Goal: Task Accomplishment & Management: Manage account settings

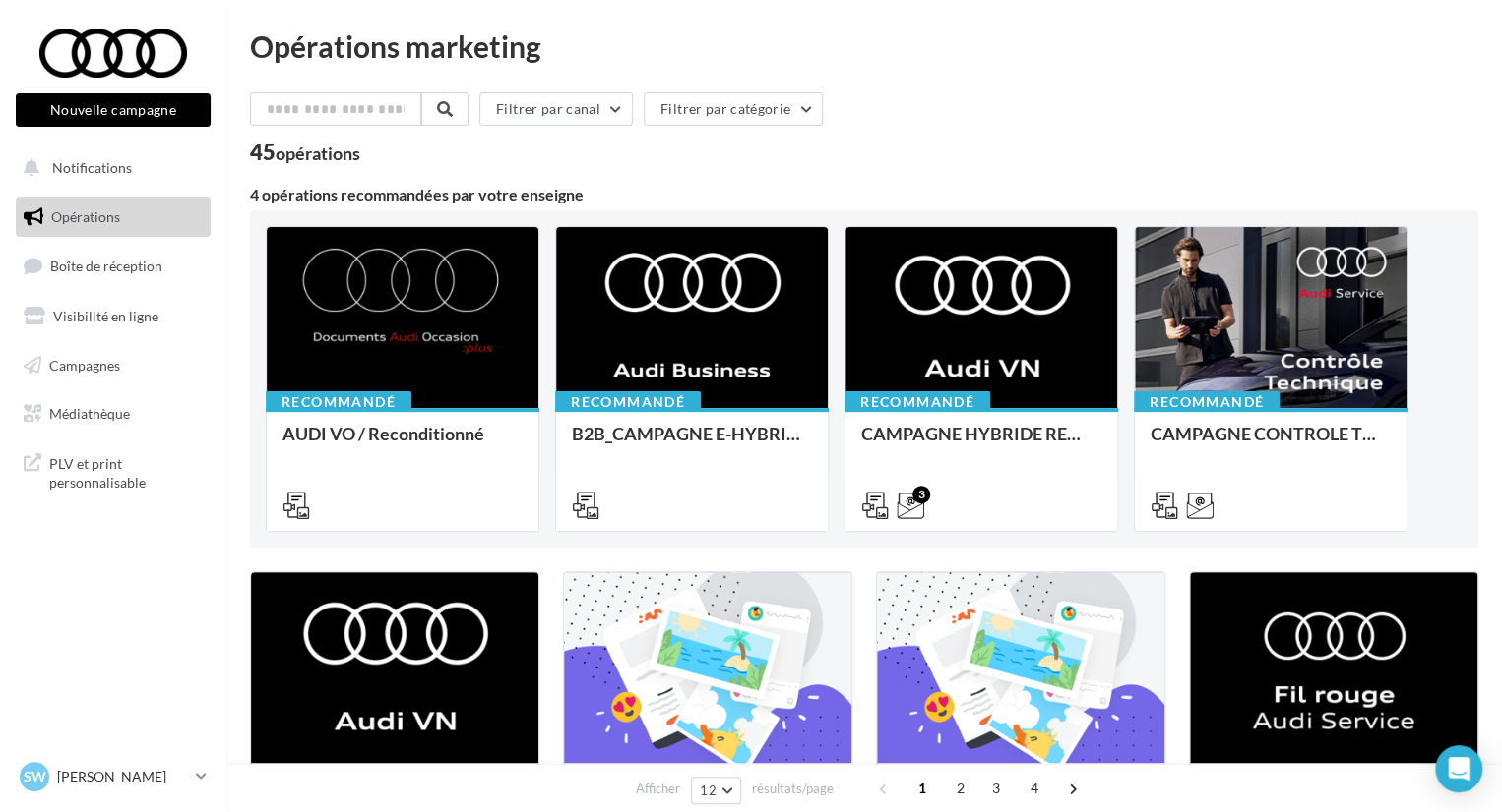
click at [167, 807] on div "SW [PERSON_NAME] audi-vibe-28630" at bounding box center [113, 785] width 226 height 54
click at [161, 795] on link "SW [PERSON_NAME] audi-vibe-28630" at bounding box center [113, 776] width 195 height 37
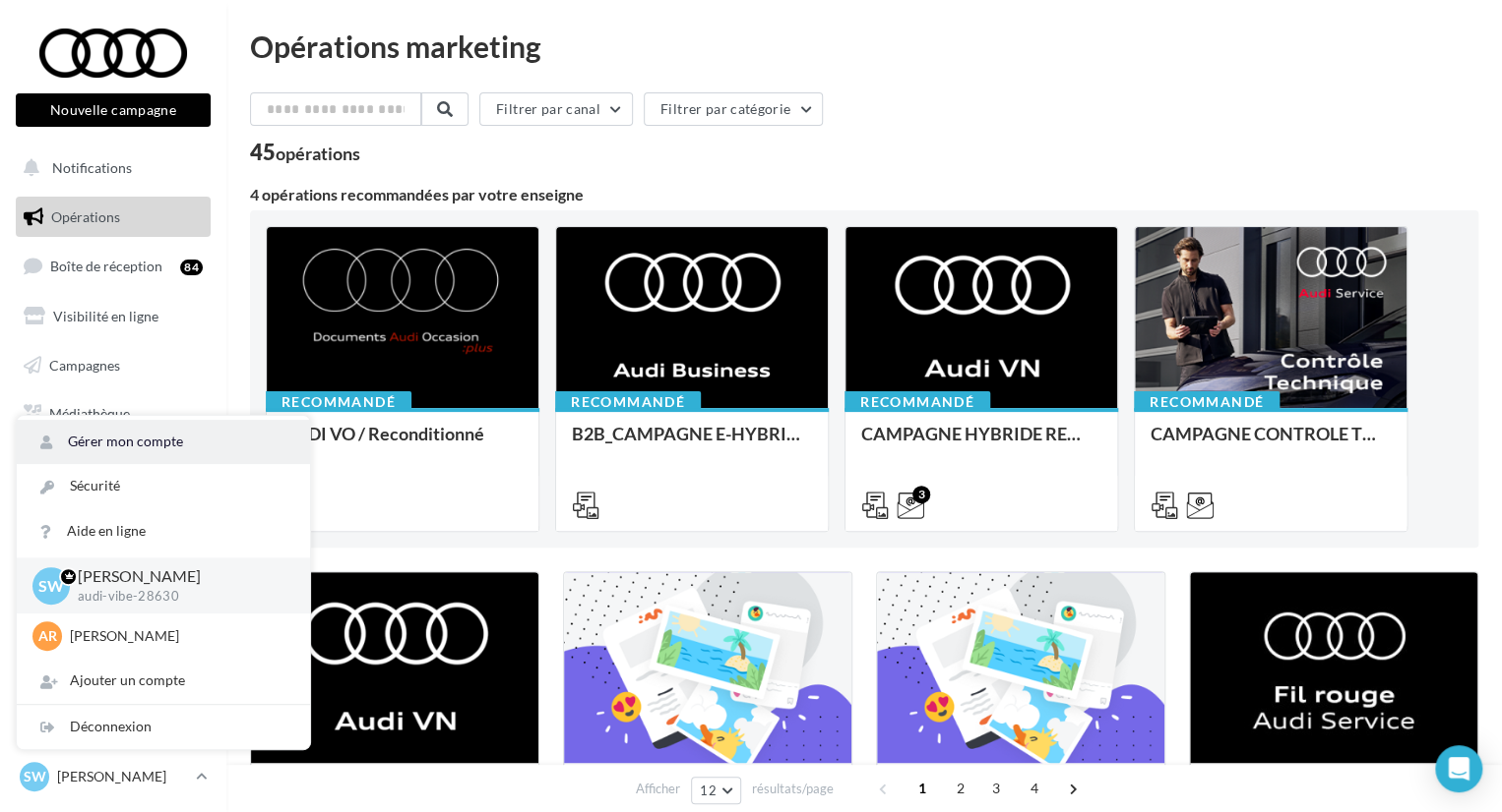
click at [146, 451] on link "Gérer mon compte" at bounding box center [163, 441] width 293 height 44
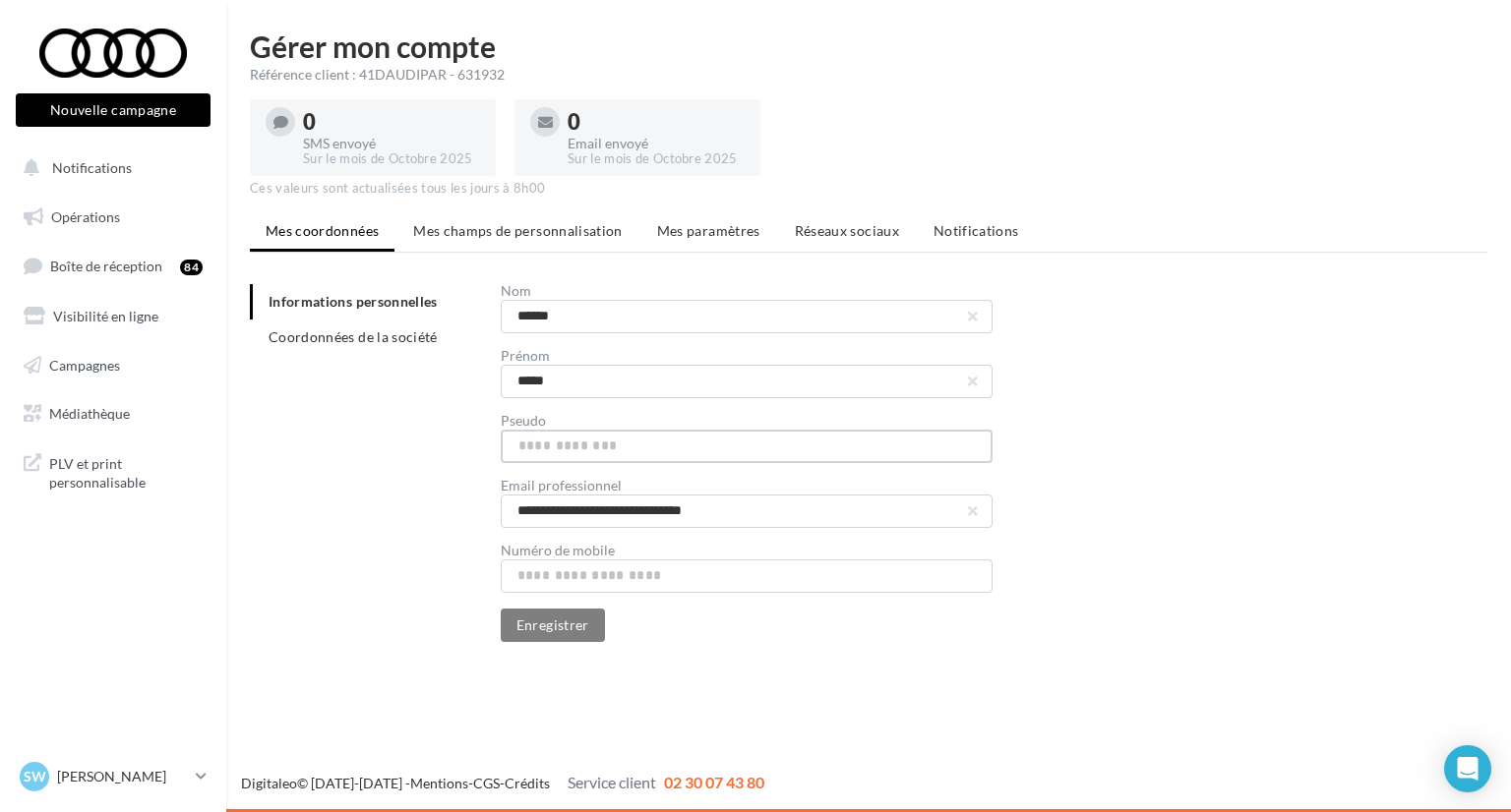
click at [601, 445] on input "text" at bounding box center [747, 445] width 492 height 33
type input "**********"
click at [575, 630] on button "Enregistrer" at bounding box center [553, 624] width 104 height 33
click at [537, 245] on li "Mes champs de personnalisation" at bounding box center [518, 231] width 241 height 35
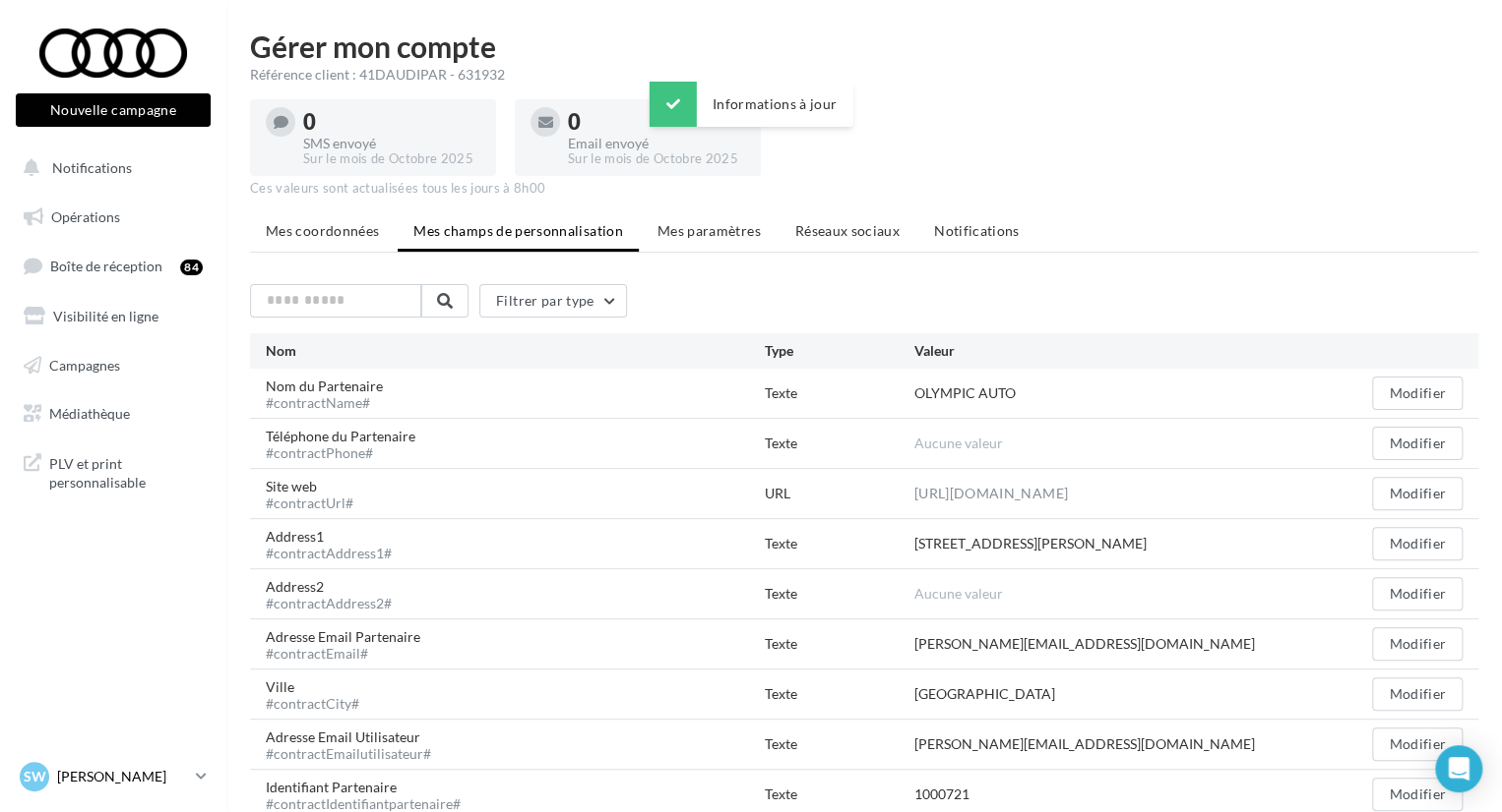
click at [83, 768] on p "[PERSON_NAME]" at bounding box center [122, 777] width 131 height 20
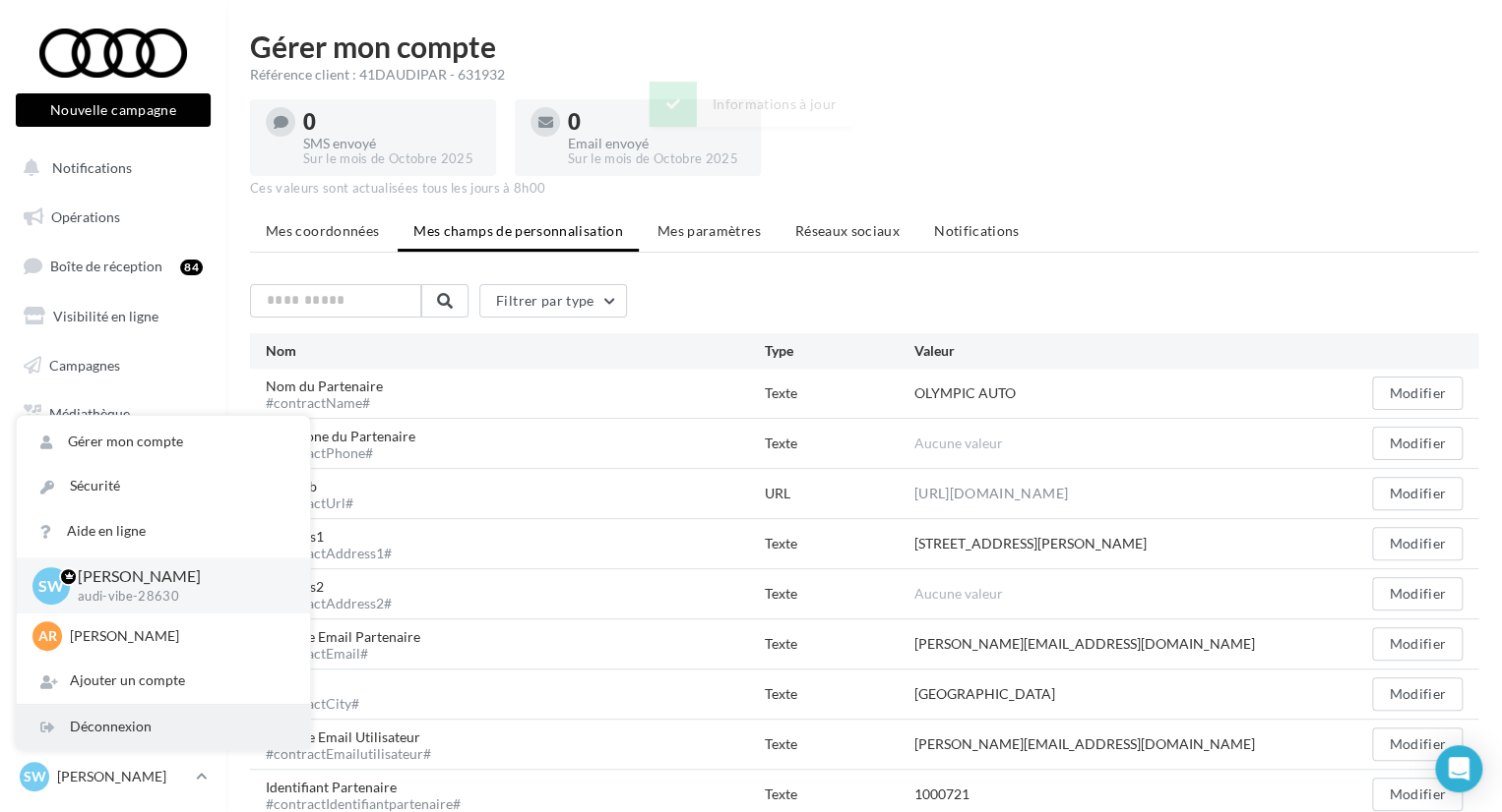
click at [106, 732] on div "Déconnexion" at bounding box center [163, 727] width 293 height 44
